Goal: Information Seeking & Learning: Learn about a topic

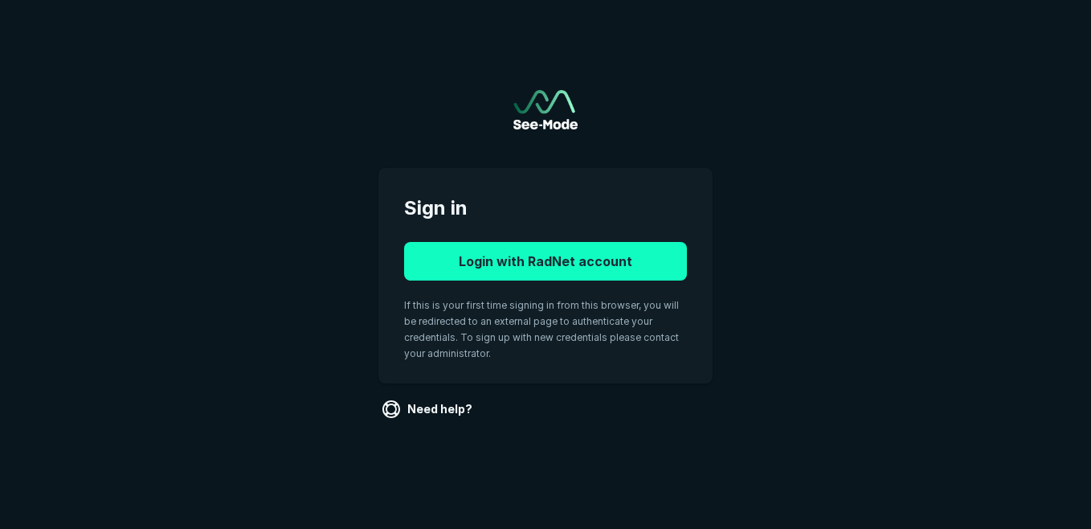
drag, startPoint x: 0, startPoint y: 0, endPoint x: 571, endPoint y: 250, distance: 622.9
click at [571, 250] on button "Login with RadNet account" at bounding box center [545, 261] width 283 height 39
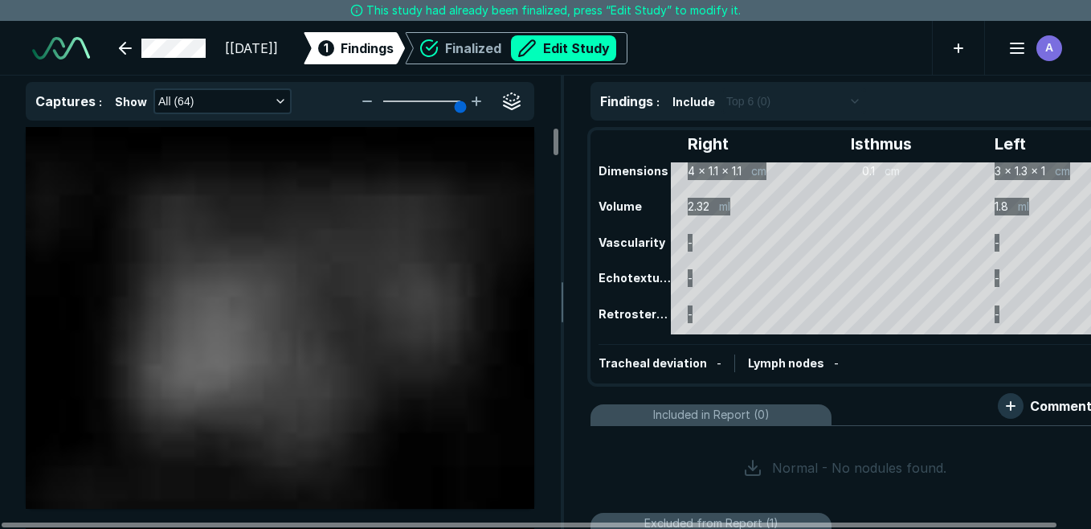
scroll to position [4070, 6976]
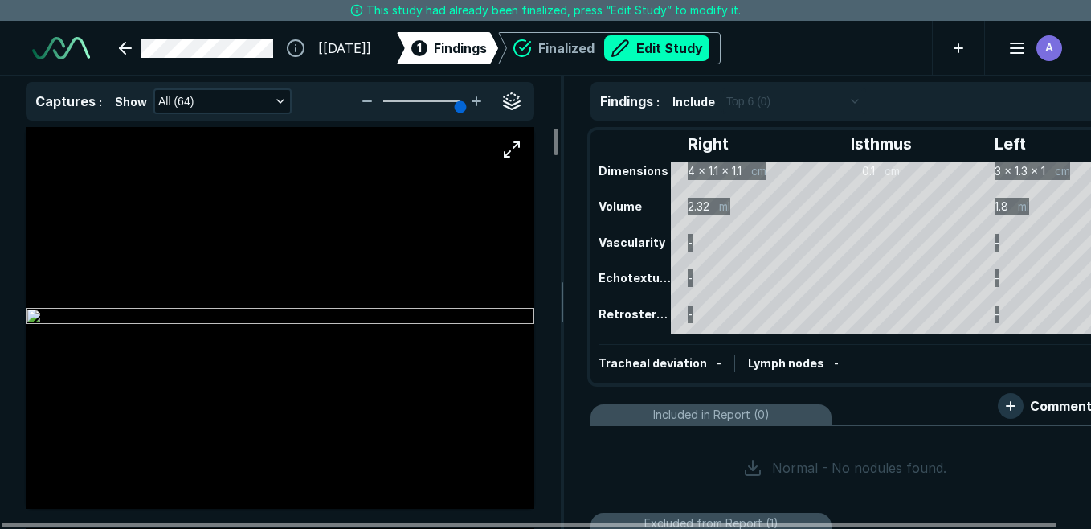
click at [371, 308] on img at bounding box center [280, 317] width 509 height 19
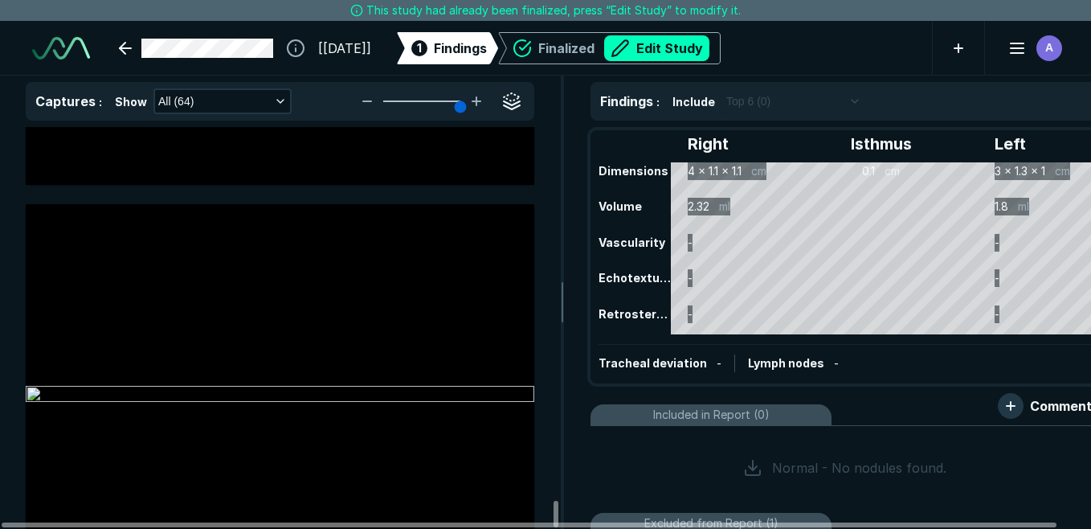
scroll to position [25256, 0]
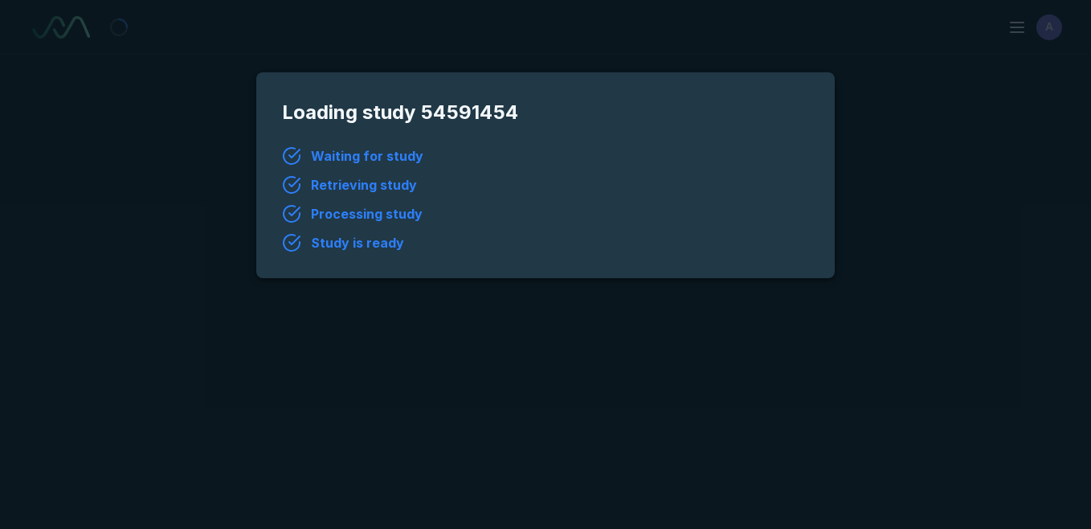
click at [506, 490] on div "A" at bounding box center [545, 264] width 1091 height 529
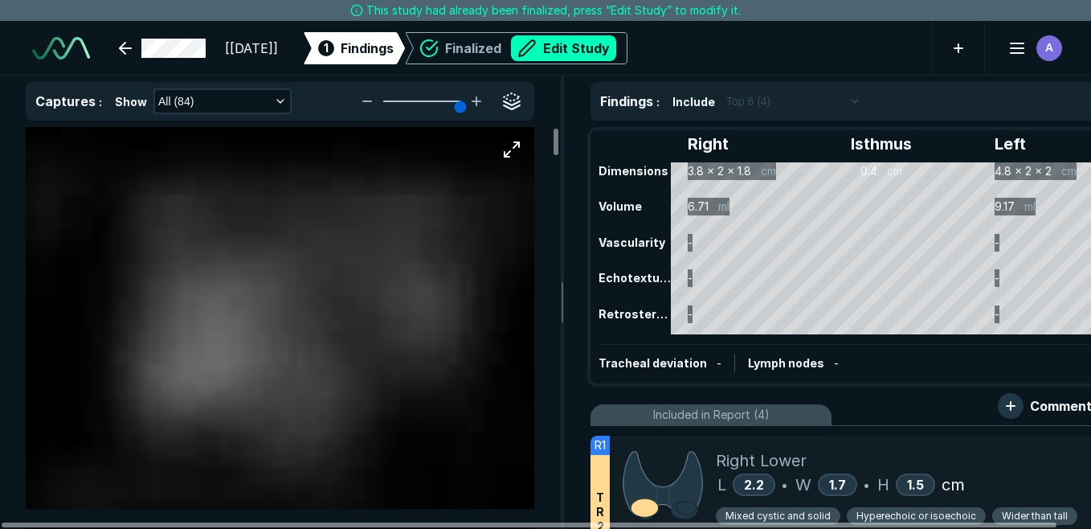
scroll to position [4070, 6976]
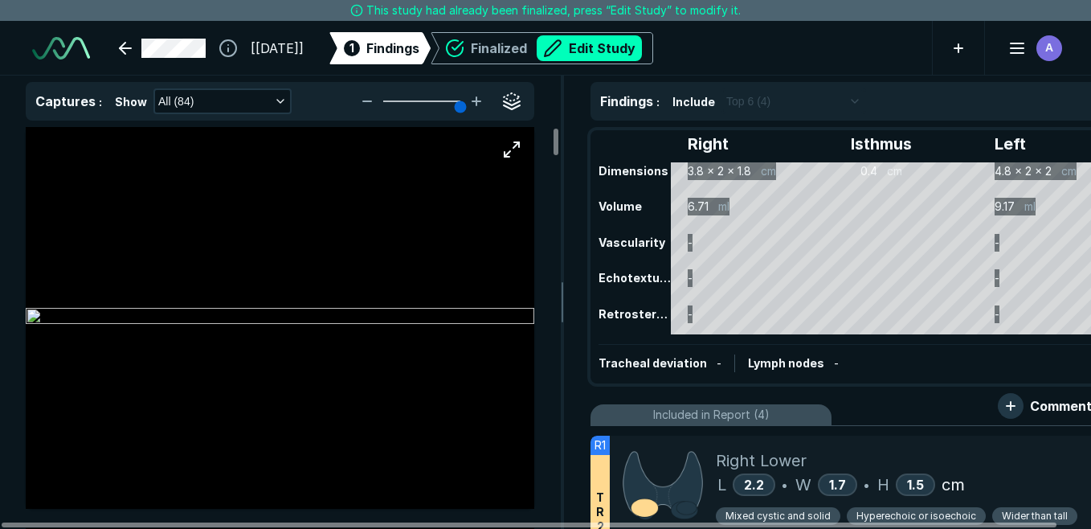
click at [505, 327] on img at bounding box center [280, 317] width 509 height 19
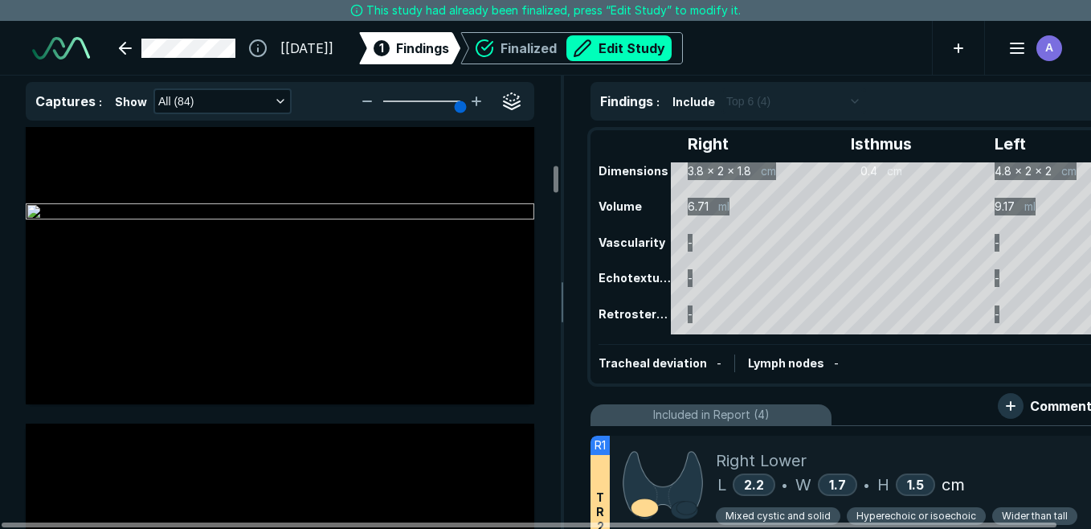
scroll to position [3343, 0]
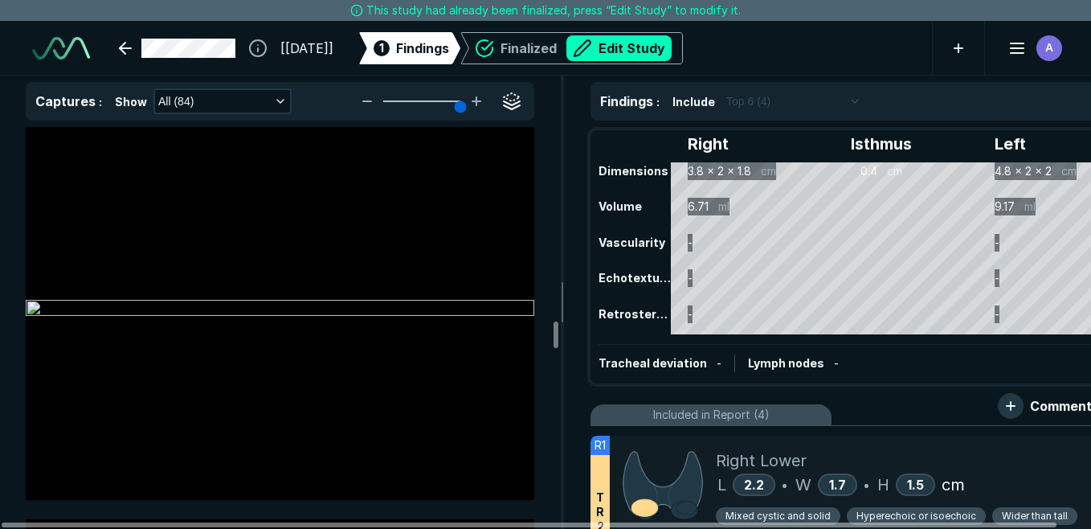
scroll to position [17358, 0]
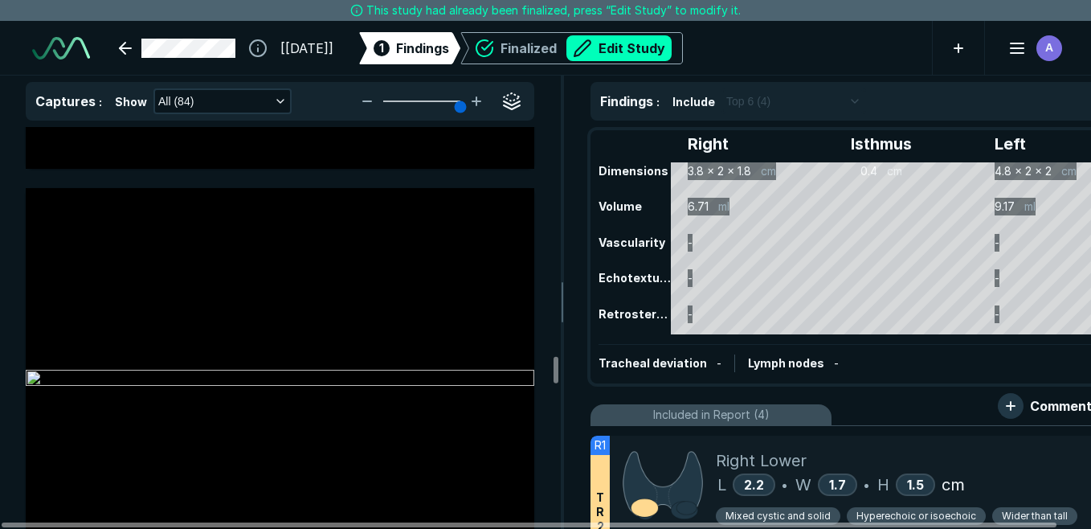
scroll to position [20411, 0]
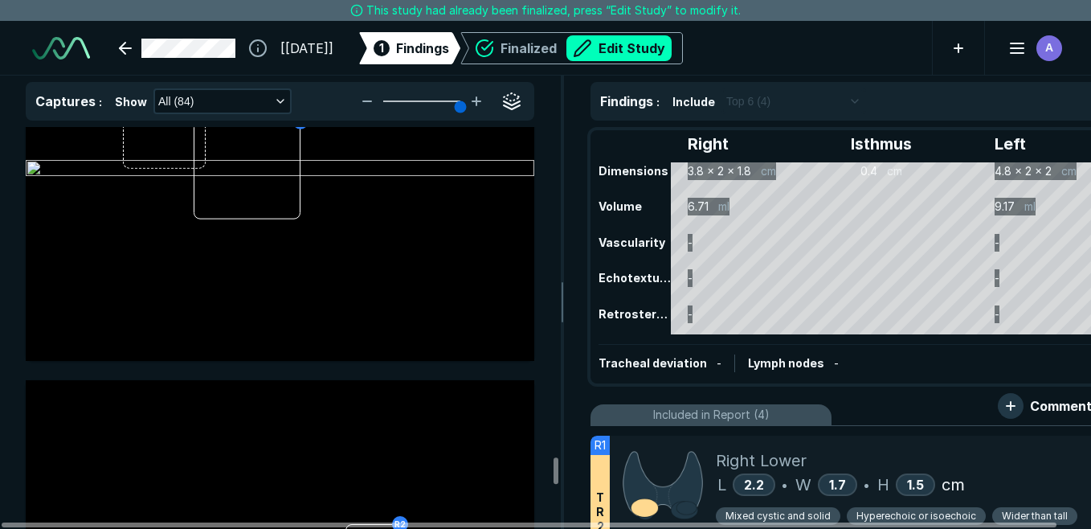
scroll to position [29412, 0]
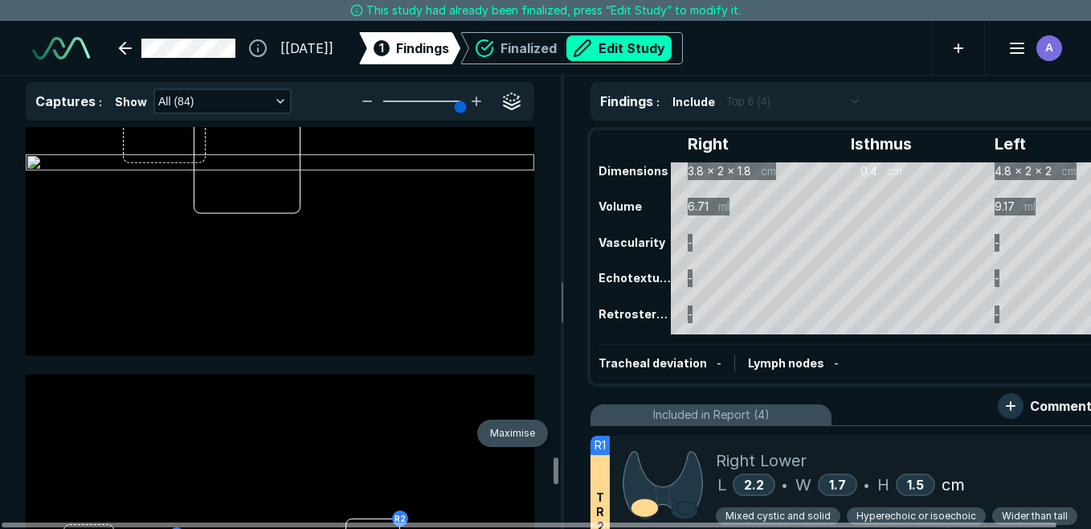
click at [509, 399] on button "button" at bounding box center [512, 397] width 32 height 32
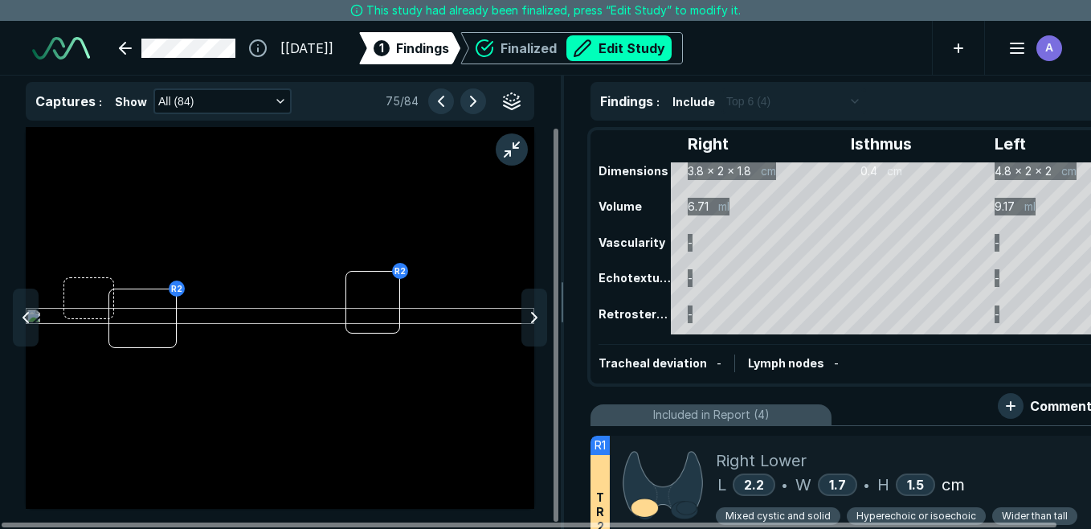
scroll to position [3697, 4329]
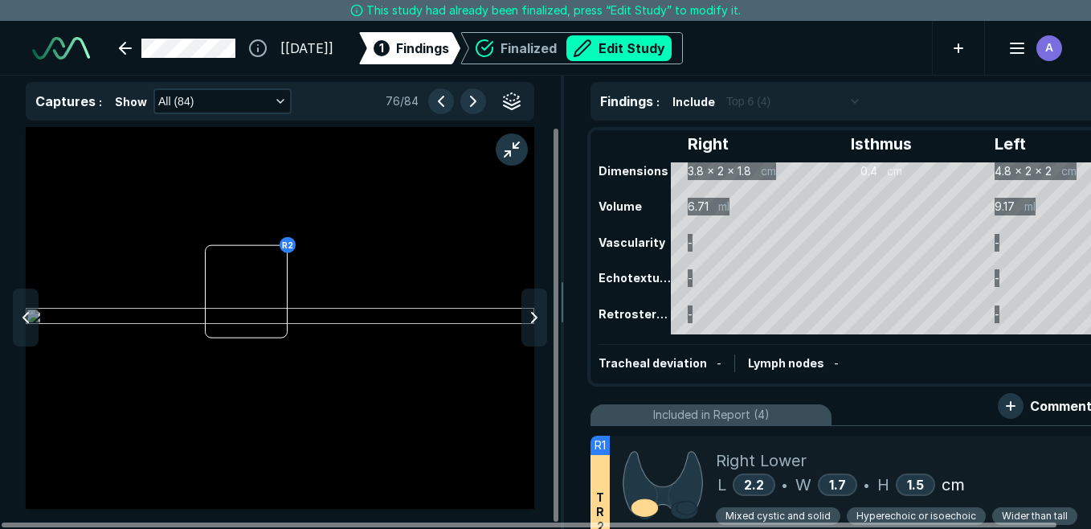
click at [404, 327] on img at bounding box center [280, 317] width 509 height 19
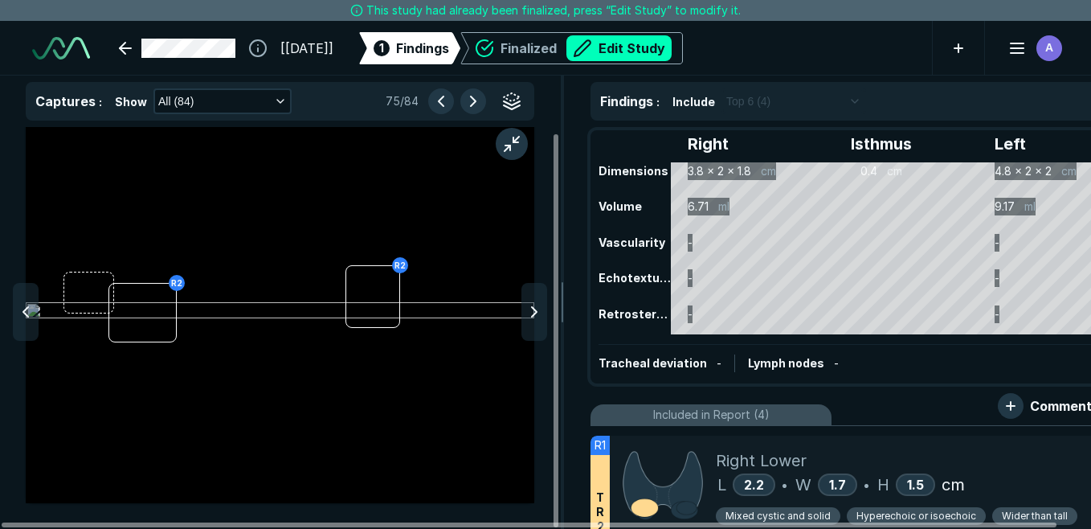
click at [404, 321] on img at bounding box center [280, 311] width 509 height 19
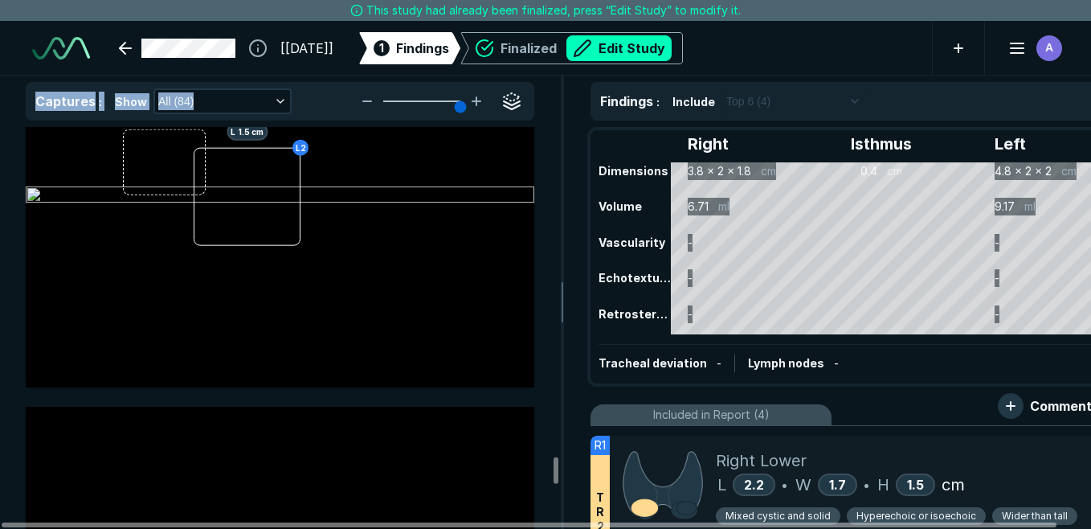
click at [404, 206] on img at bounding box center [280, 195] width 509 height 19
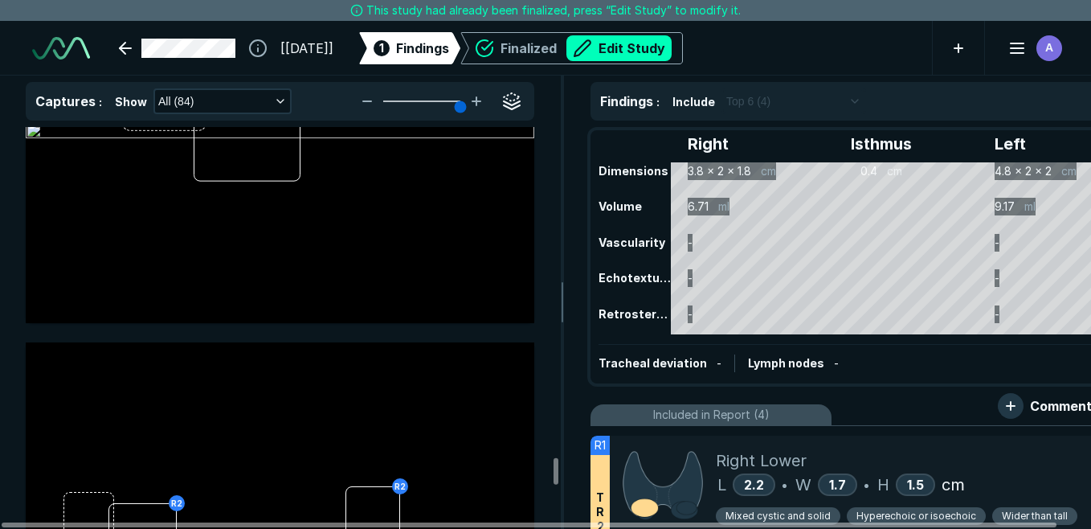
click at [404, 363] on div at bounding box center [280, 533] width 509 height 382
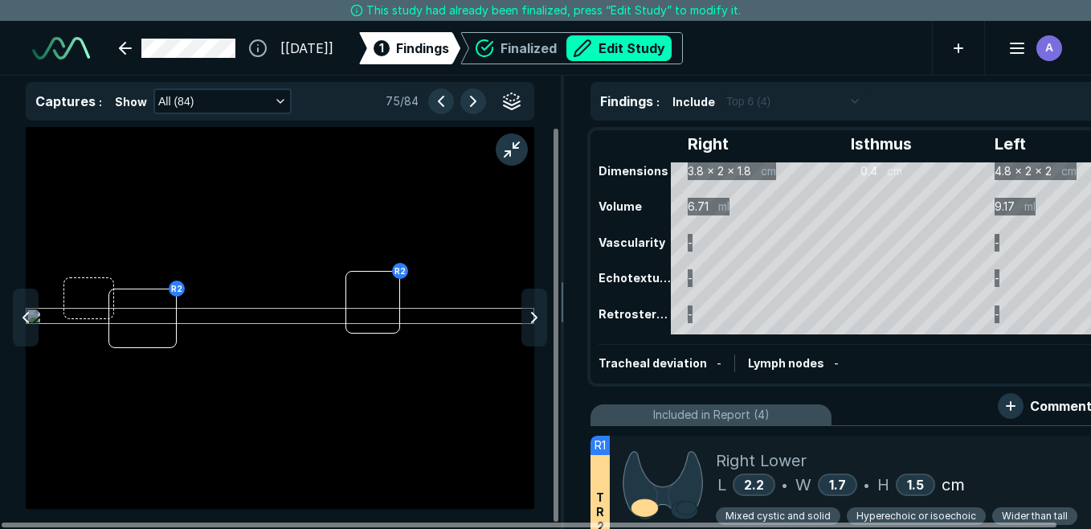
scroll to position [3697, 4329]
click at [404, 327] on img at bounding box center [280, 317] width 509 height 19
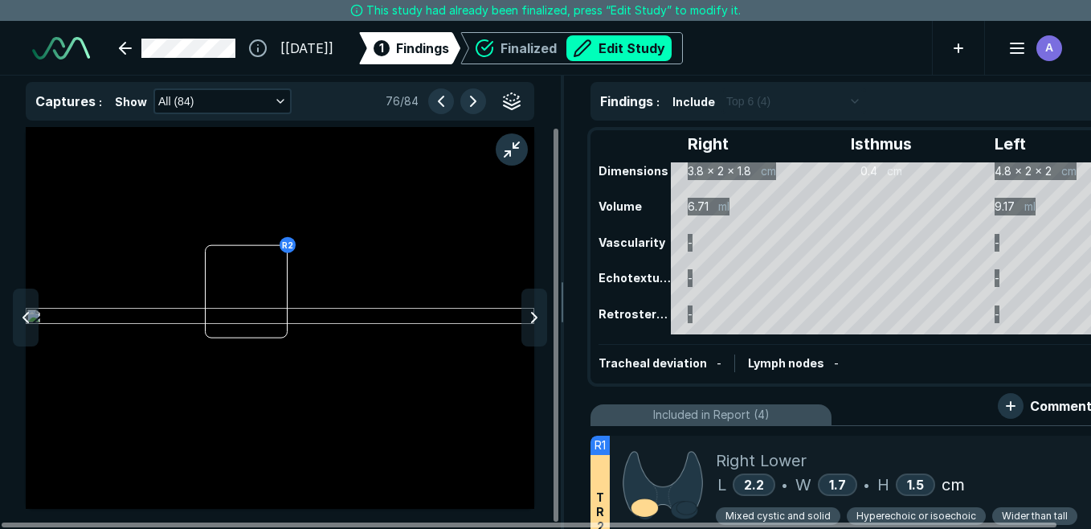
click at [404, 327] on img at bounding box center [280, 317] width 509 height 19
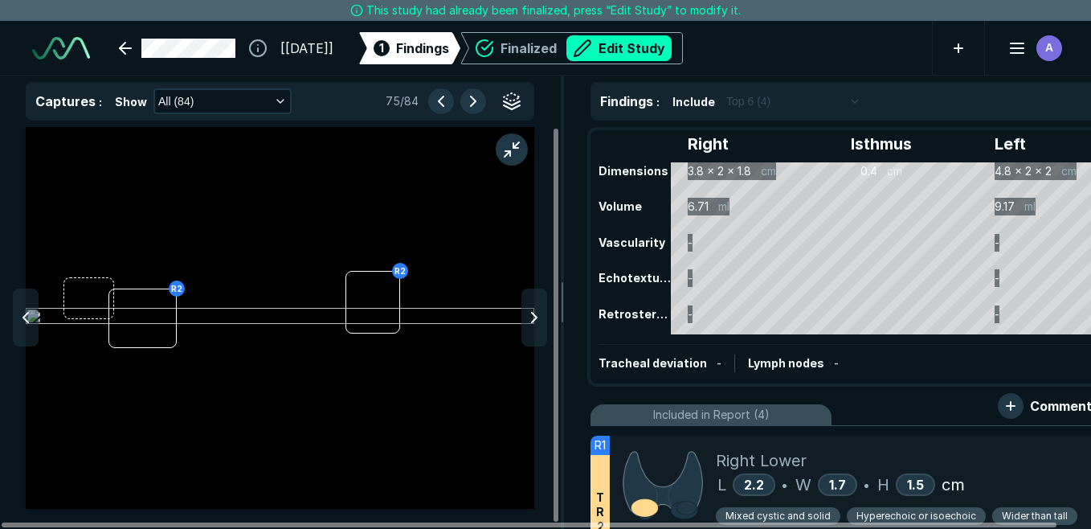
click at [404, 327] on img at bounding box center [280, 317] width 509 height 19
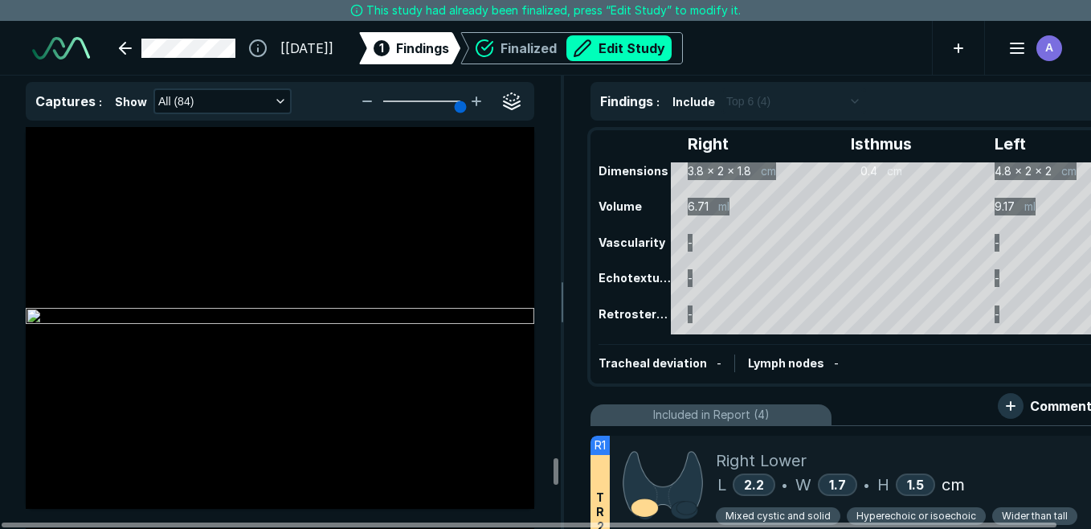
scroll to position [29458, 0]
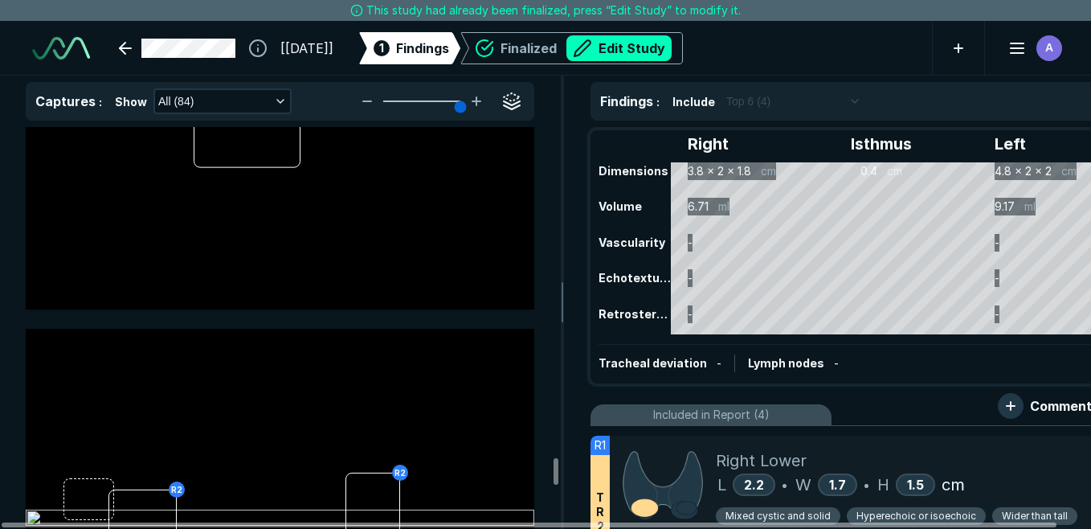
click at [404, 363] on div at bounding box center [280, 520] width 509 height 382
click at [438, 330] on div at bounding box center [280, 520] width 509 height 382
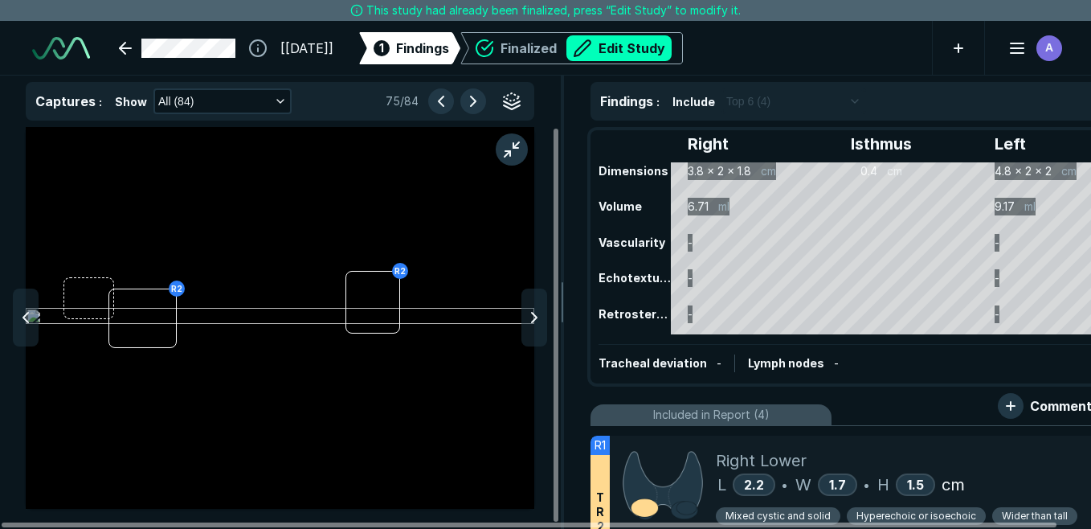
scroll to position [3697, 4329]
click at [444, 313] on img at bounding box center [280, 317] width 509 height 19
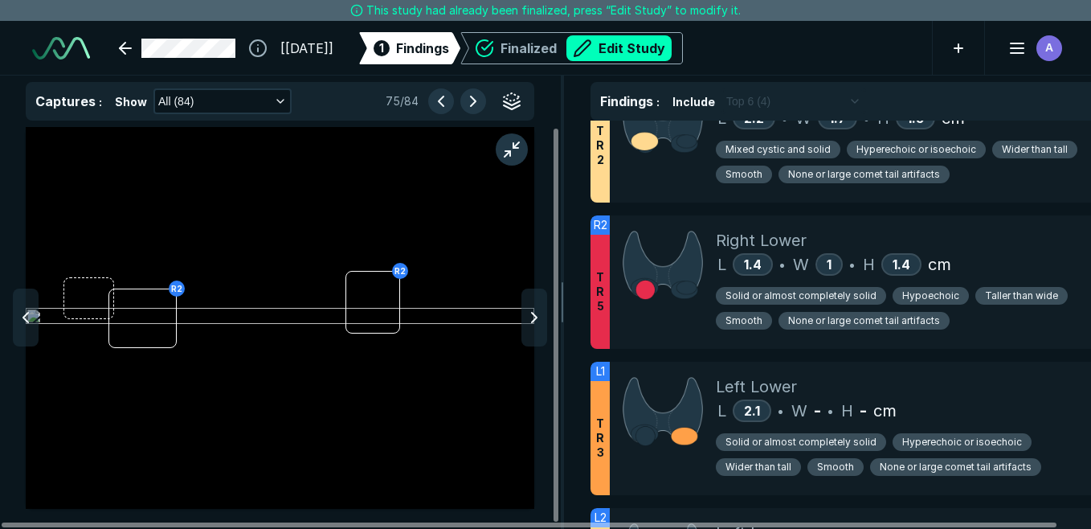
scroll to position [626, 0]
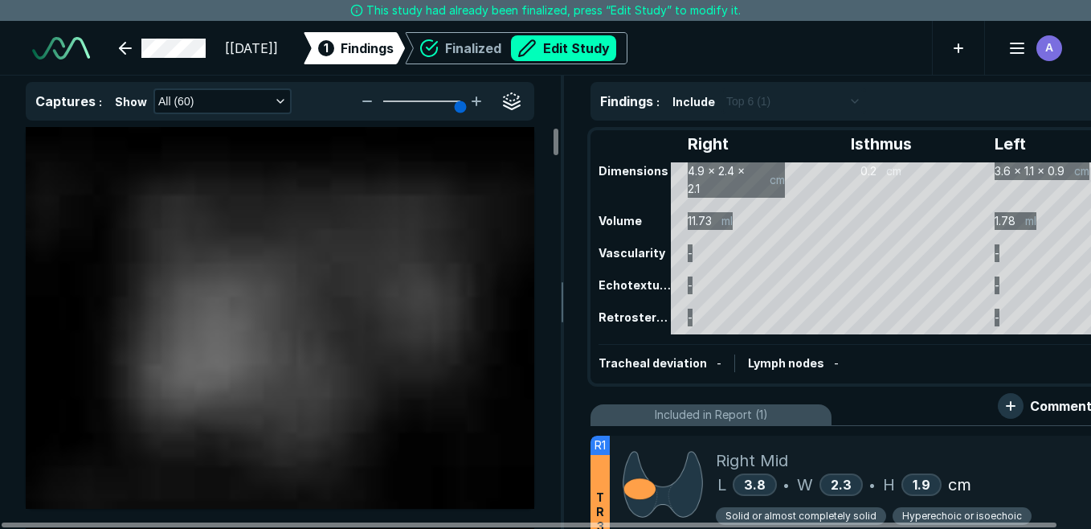
scroll to position [4070, 6976]
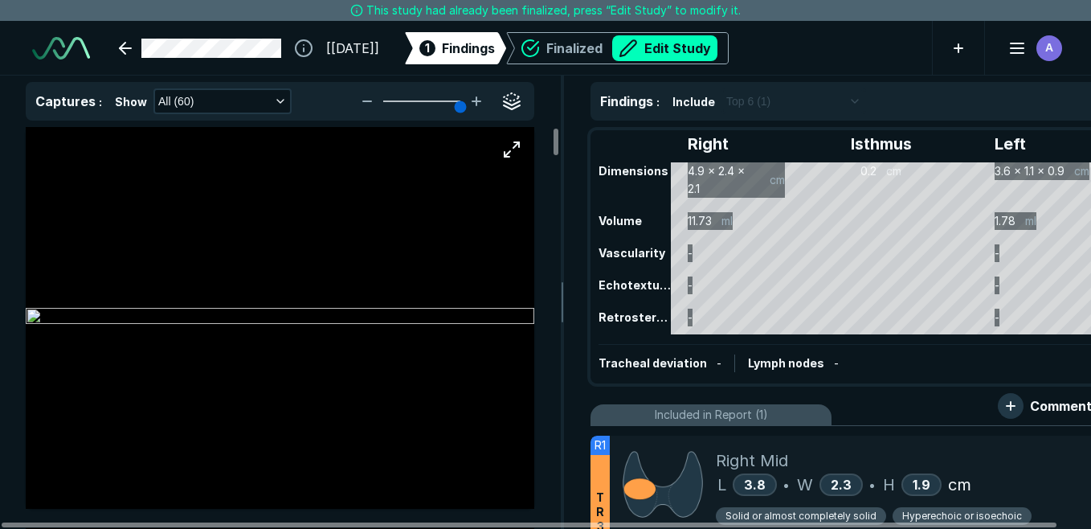
click at [403, 321] on img at bounding box center [280, 317] width 509 height 19
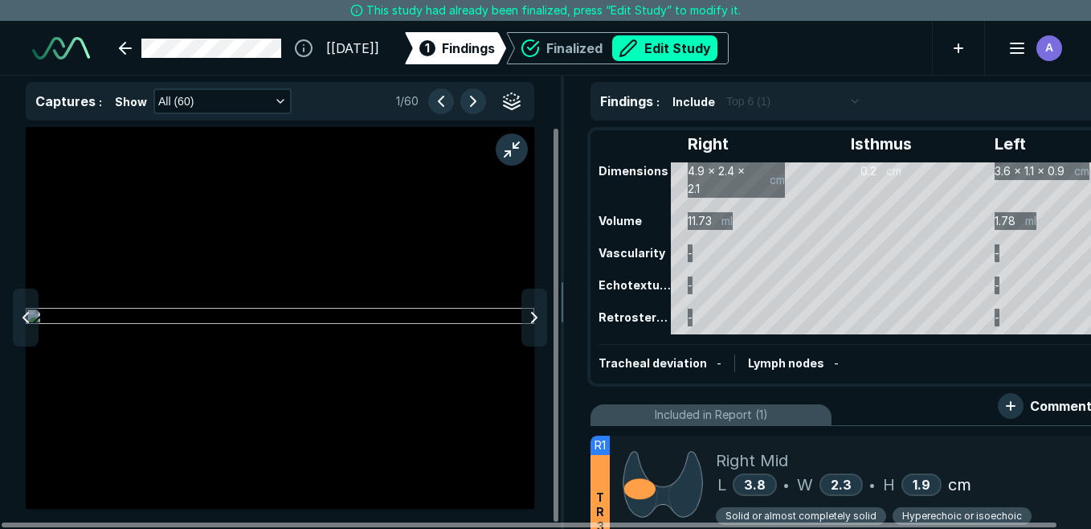
scroll to position [3697, 4329]
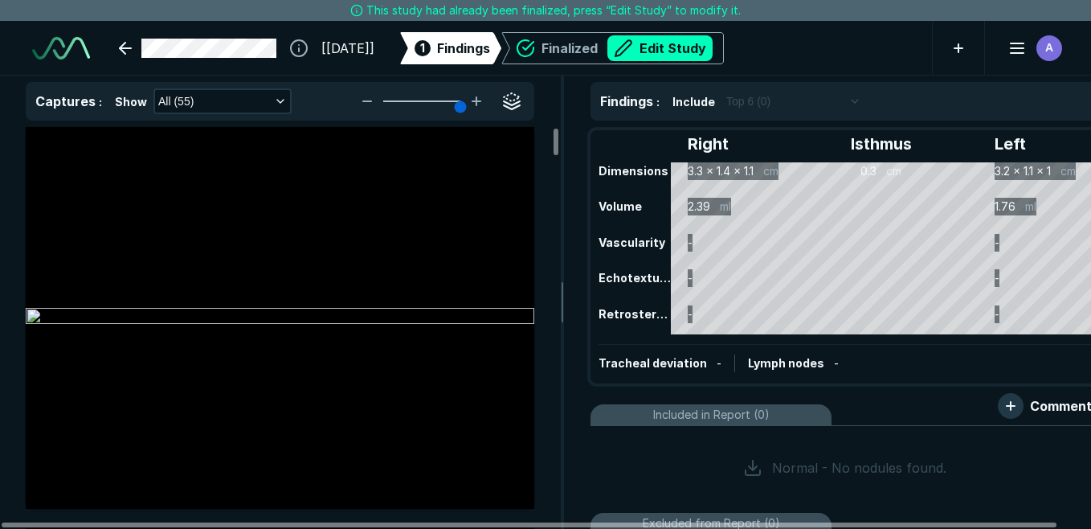
scroll to position [4070, 6976]
click at [514, 321] on img at bounding box center [280, 317] width 509 height 19
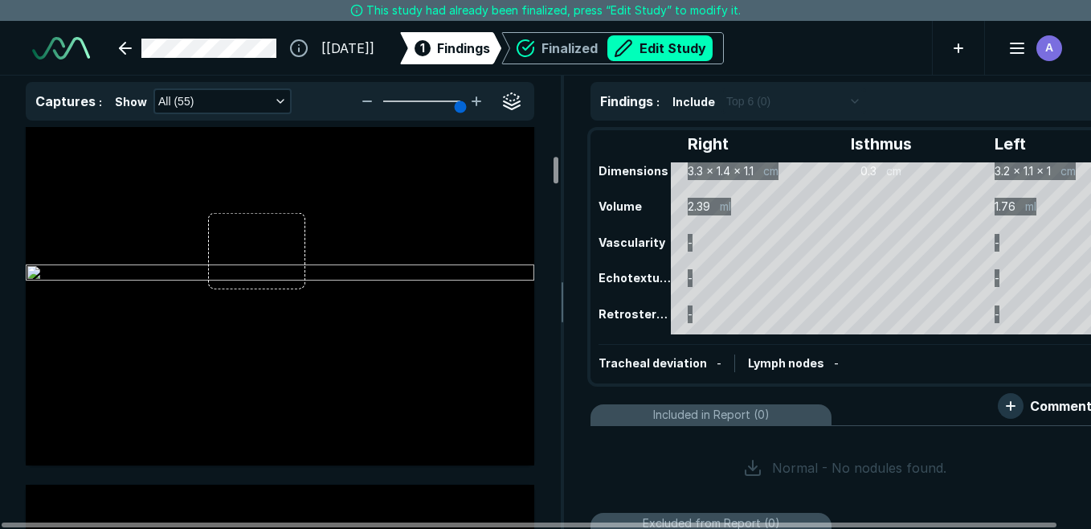
scroll to position [1974, 0]
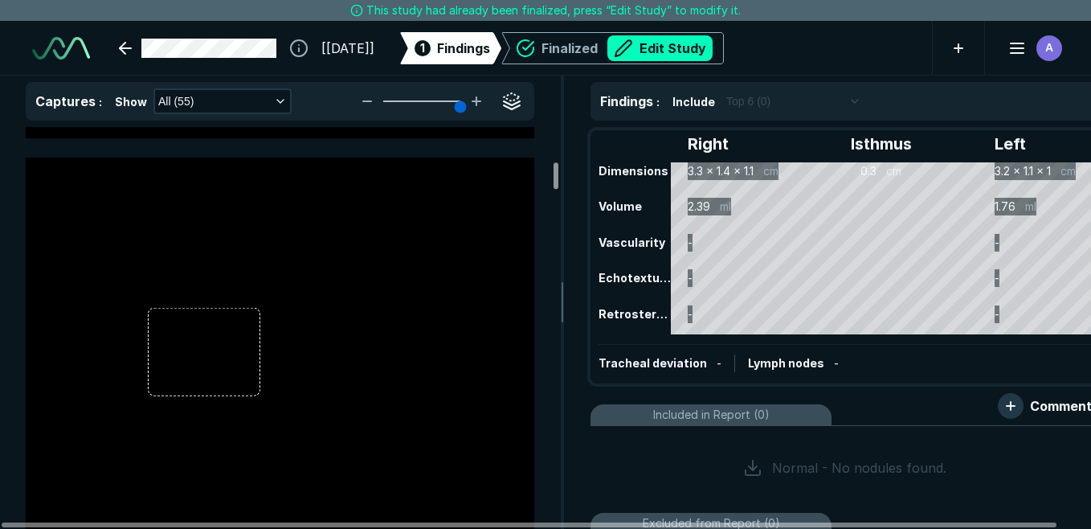
drag, startPoint x: 554, startPoint y: 161, endPoint x: 556, endPoint y: 170, distance: 9.9
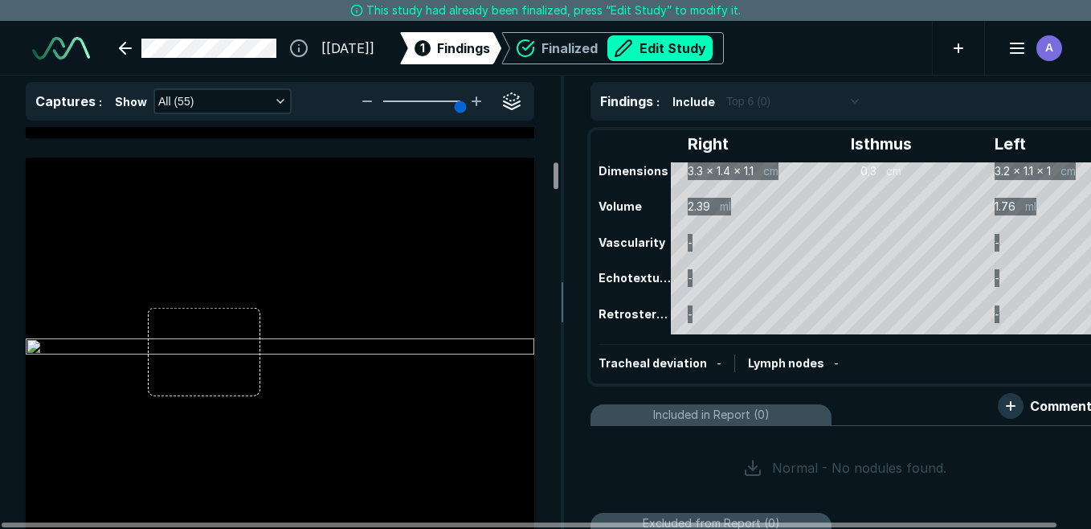
click at [556, 170] on div at bounding box center [556, 175] width 5 height 27
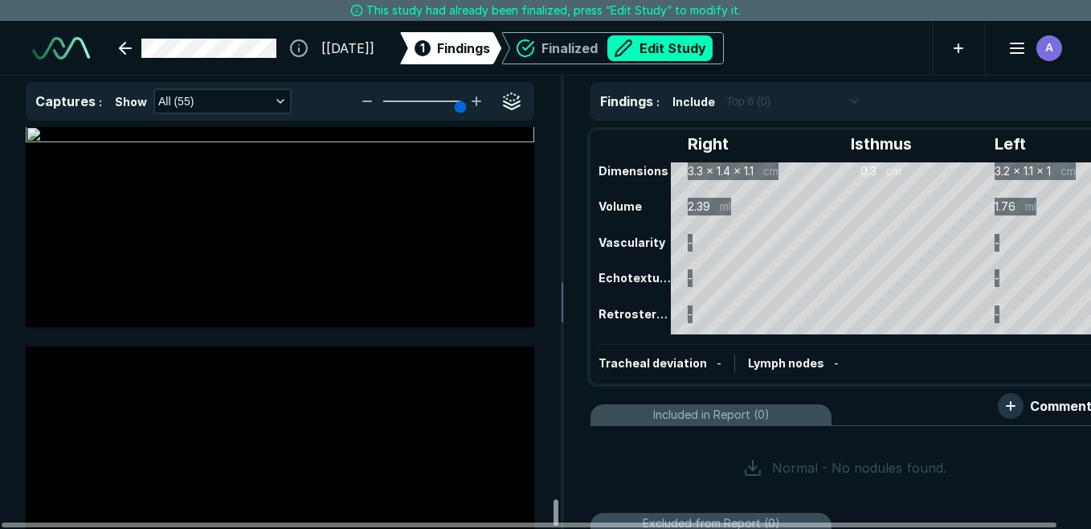
scroll to position [21648, 0]
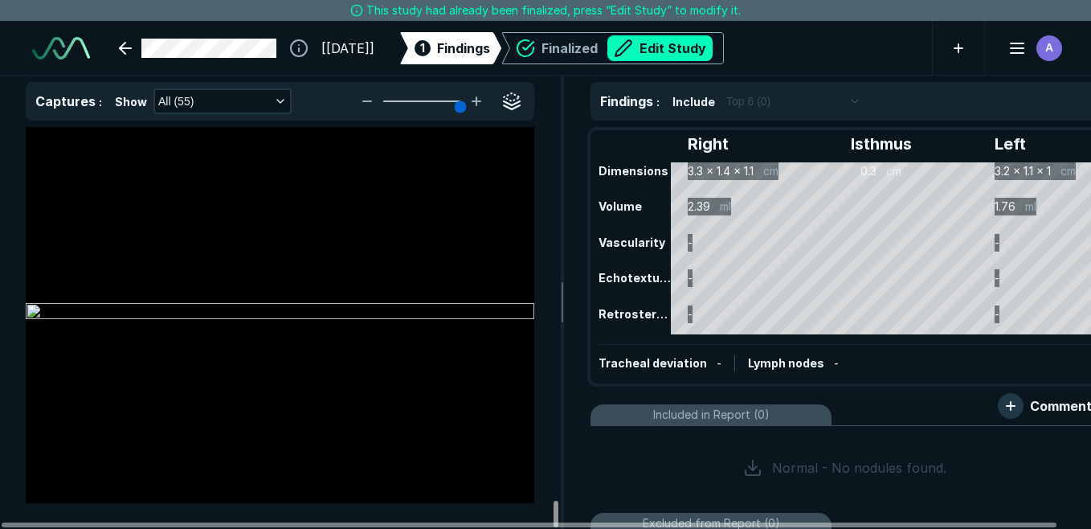
drag, startPoint x: 556, startPoint y: 173, endPoint x: 551, endPoint y: 518, distance: 344.8
click at [554, 518] on div at bounding box center [556, 514] width 5 height 27
